Goal: Task Accomplishment & Management: Use online tool/utility

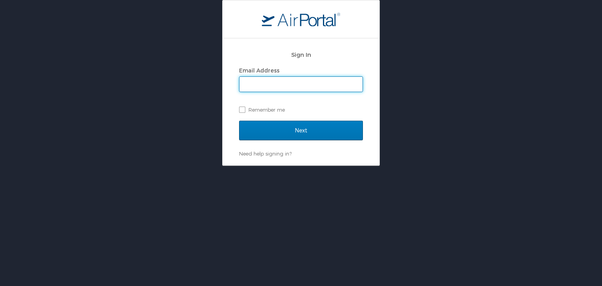
type input "mashunyui.shimrang@cbtravel.com"
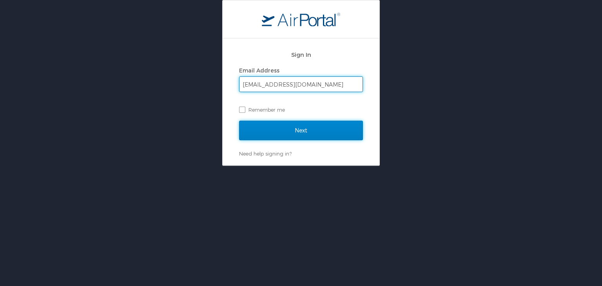
click at [265, 133] on input "Next" at bounding box center [301, 131] width 124 height 20
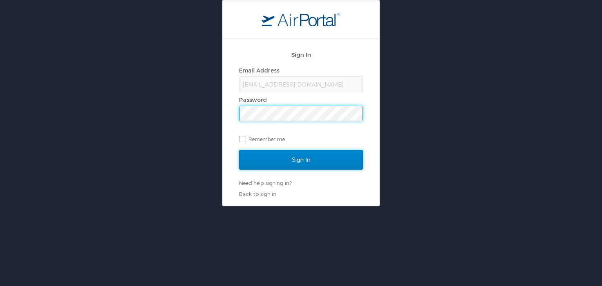
click at [287, 160] on input "Sign In" at bounding box center [301, 160] width 124 height 20
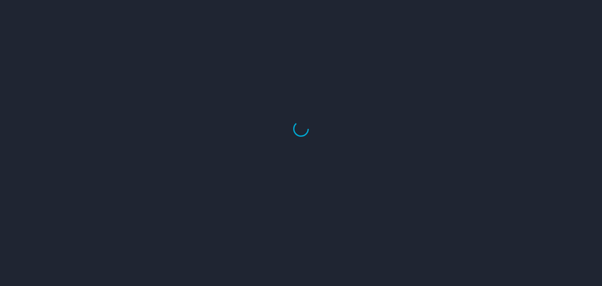
select select "US"
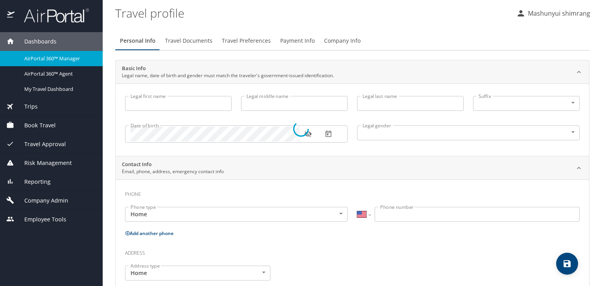
type input "Mashunyui"
type input "shimrang"
type input "[DEMOGRAPHIC_DATA]"
select select "IN"
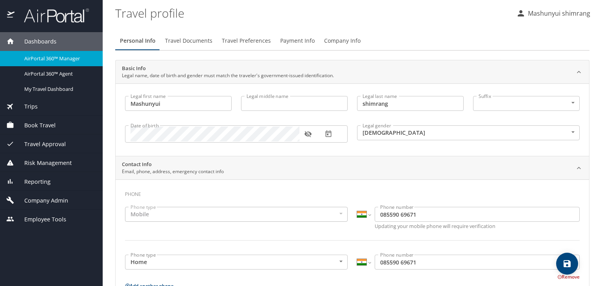
click at [42, 180] on span "Reporting" at bounding box center [33, 182] width 36 height 9
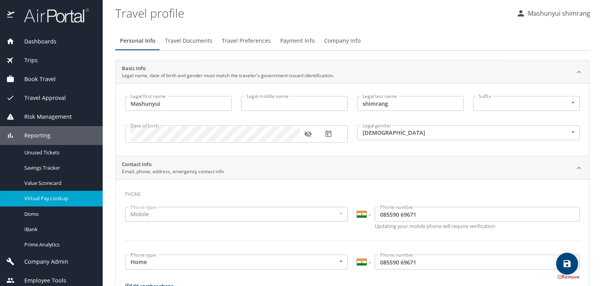
click at [41, 194] on div "Virtual Pay Lookup" at bounding box center [51, 198] width 90 height 9
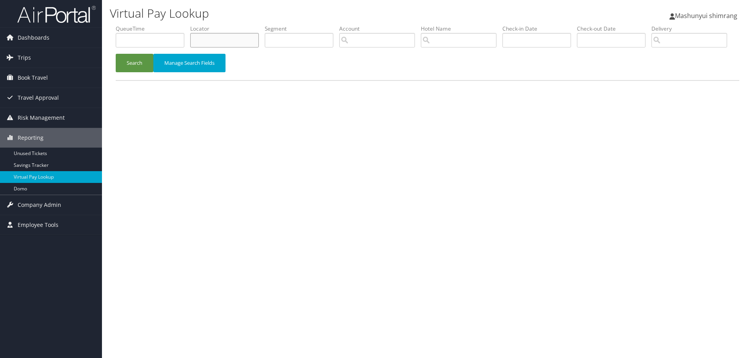
click at [224, 41] on input "text" at bounding box center [224, 40] width 69 height 15
paste input "KWWQFK"
type input "KWWQFK"
click at [137, 72] on button "Search" at bounding box center [135, 63] width 38 height 18
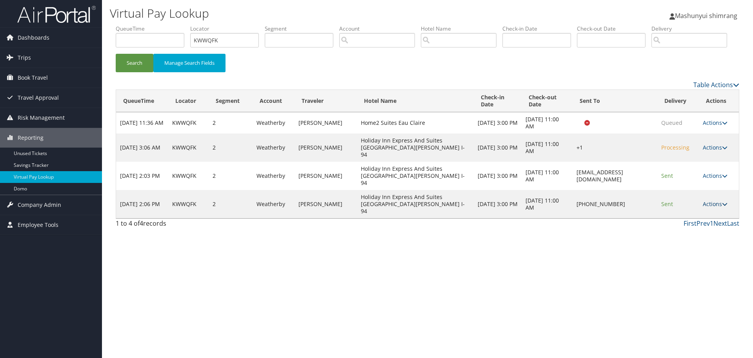
click at [726, 207] on icon at bounding box center [724, 203] width 5 height 5
click at [689, 204] on link "Resend" at bounding box center [693, 197] width 67 height 13
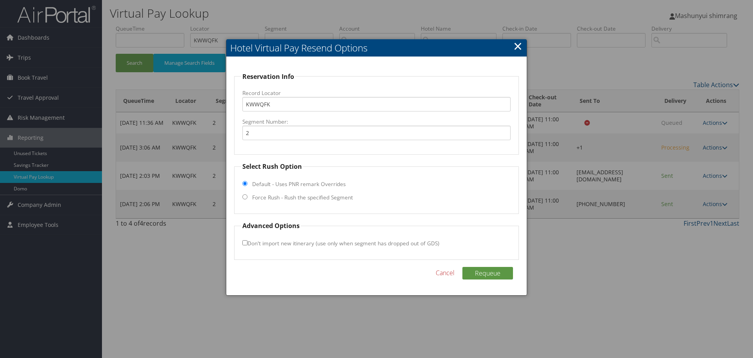
click at [445, 268] on link "Cancel" at bounding box center [445, 272] width 19 height 9
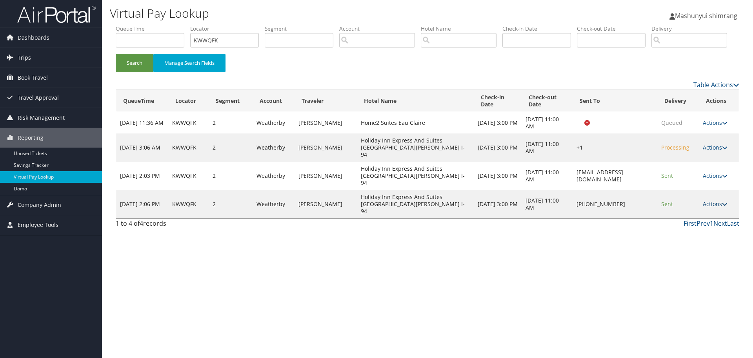
click at [721, 207] on link "Actions" at bounding box center [715, 203] width 25 height 7
click at [680, 218] on link "Logs" at bounding box center [693, 210] width 67 height 13
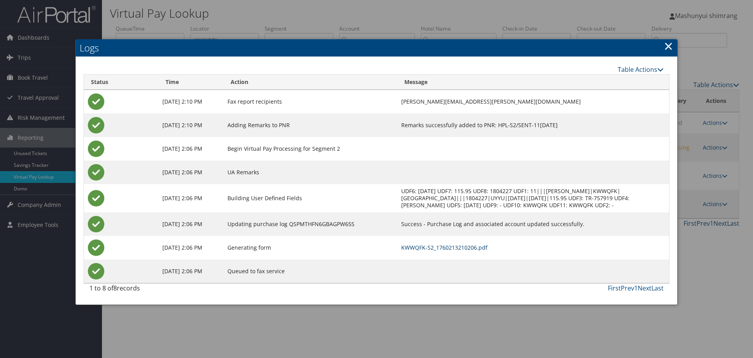
click at [426, 251] on link "KWWQFK-S2_1760213210206.pdf" at bounding box center [444, 247] width 86 height 7
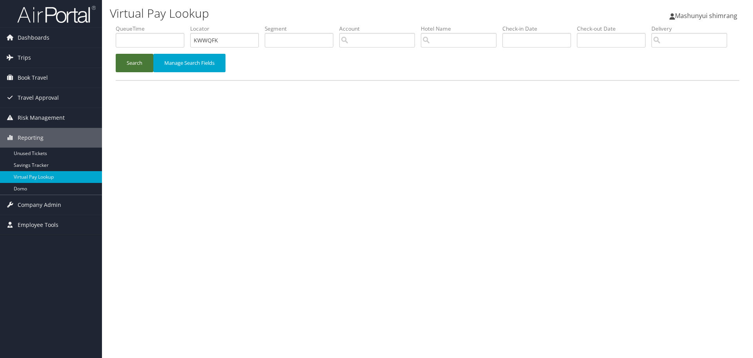
click at [132, 72] on button "Search" at bounding box center [135, 63] width 38 height 18
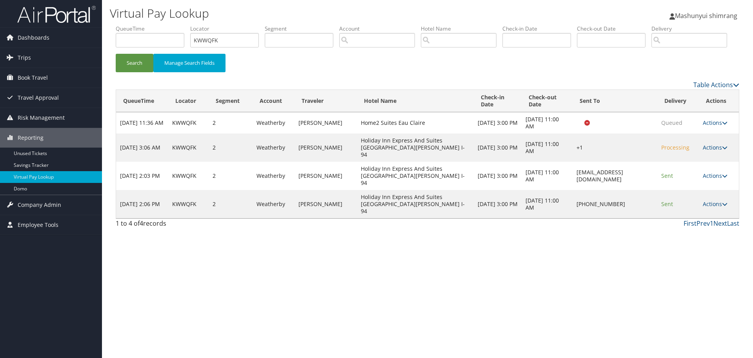
drag, startPoint x: 615, startPoint y: 213, endPoint x: 568, endPoint y: 216, distance: 46.8
click at [573, 216] on td "[PHONE_NUMBER]" at bounding box center [615, 204] width 85 height 28
copy td "[PHONE_NUMBER]"
click at [598, 245] on div "Virtual Pay Lookup Mashunyui shimrang Mashunyui shimrang My Settings Travel Age…" at bounding box center [427, 179] width 651 height 358
click at [140, 72] on button "Search" at bounding box center [135, 63] width 38 height 18
